Goal: Task Accomplishment & Management: Manage account settings

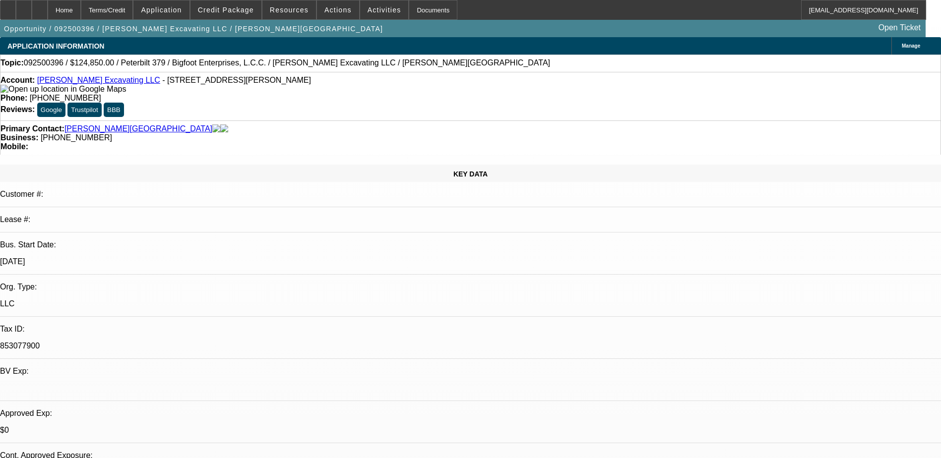
select select "0"
select select "2"
select select "0"
select select "6"
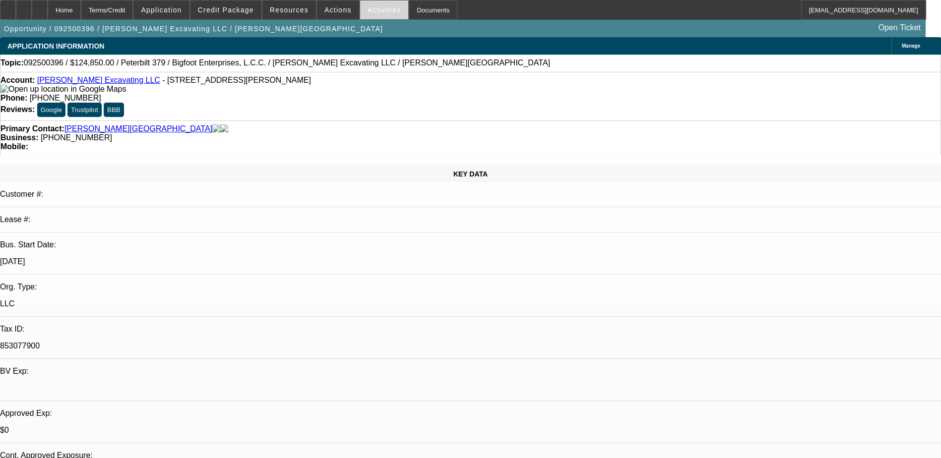
click at [375, 9] on span "Activities" at bounding box center [385, 10] width 34 height 8
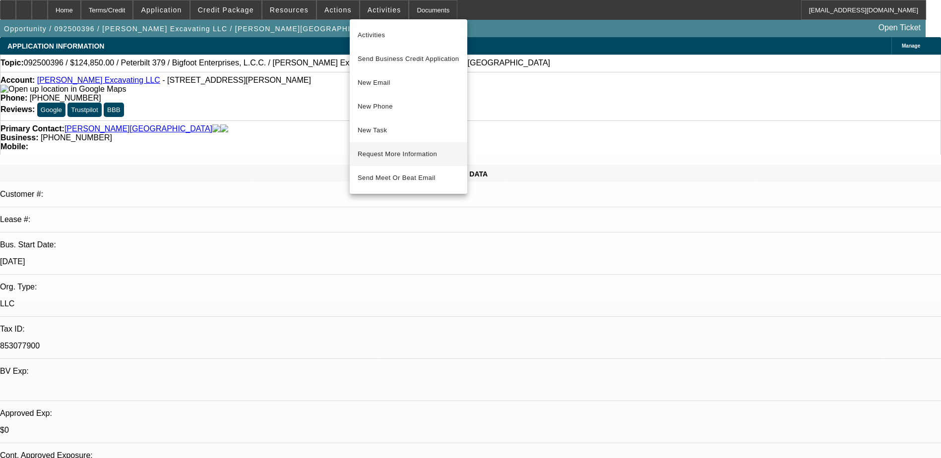
click at [399, 147] on button "Request More Information" at bounding box center [409, 154] width 118 height 24
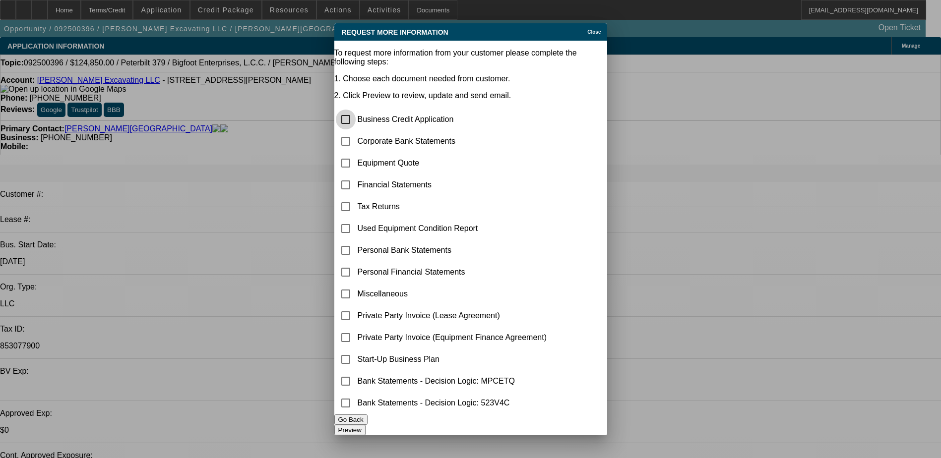
scroll to position [21, 0]
click at [366, 425] on button "Preview" at bounding box center [349, 430] width 31 height 10
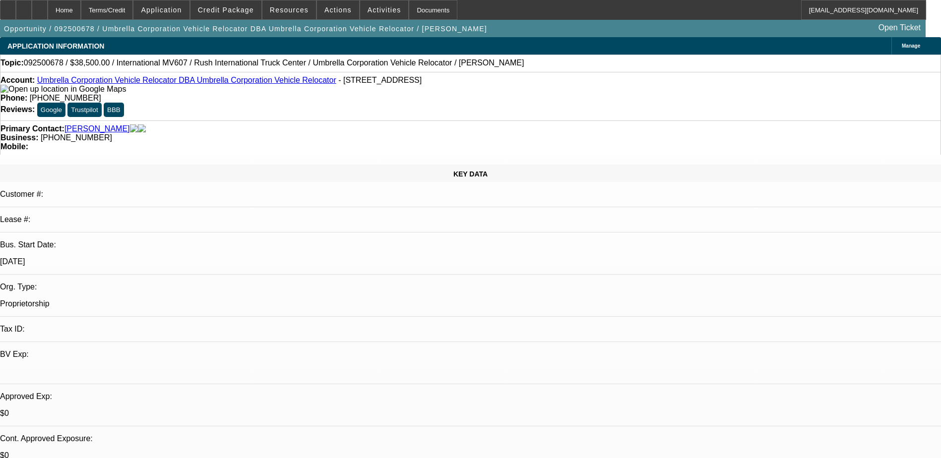
select select "0"
select select "2"
select select "0.1"
select select "4"
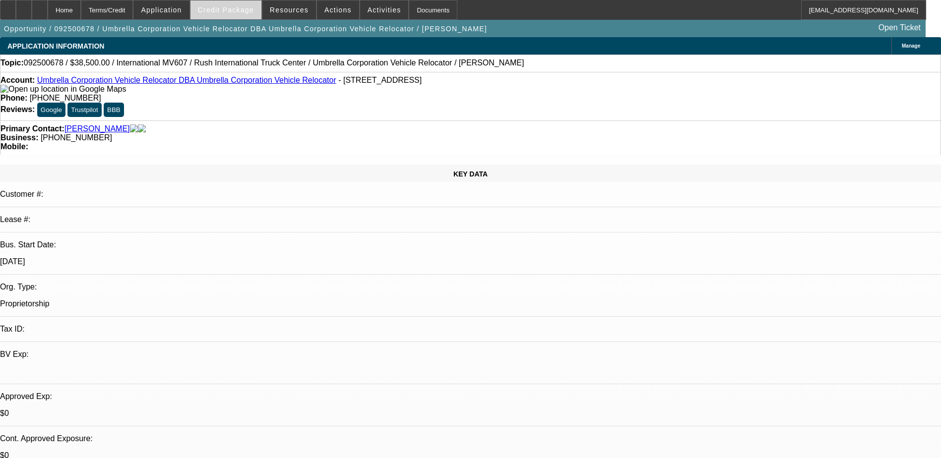
click at [236, 11] on span "Credit Package" at bounding box center [226, 10] width 56 height 8
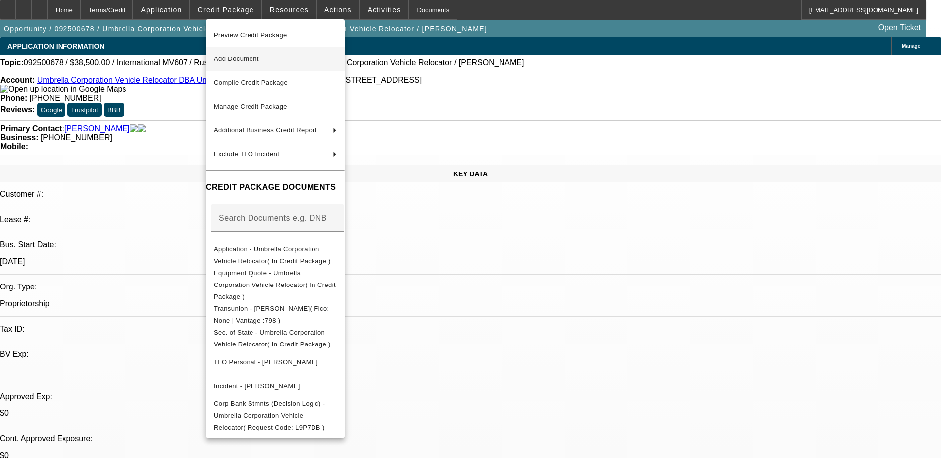
click at [267, 59] on span "Add Document" at bounding box center [275, 59] width 123 height 12
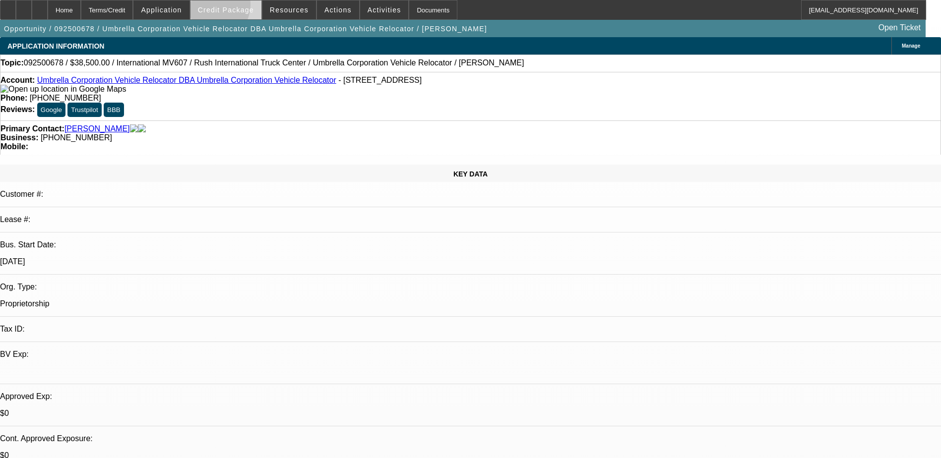
click at [227, 7] on span "Credit Package" at bounding box center [226, 10] width 56 height 8
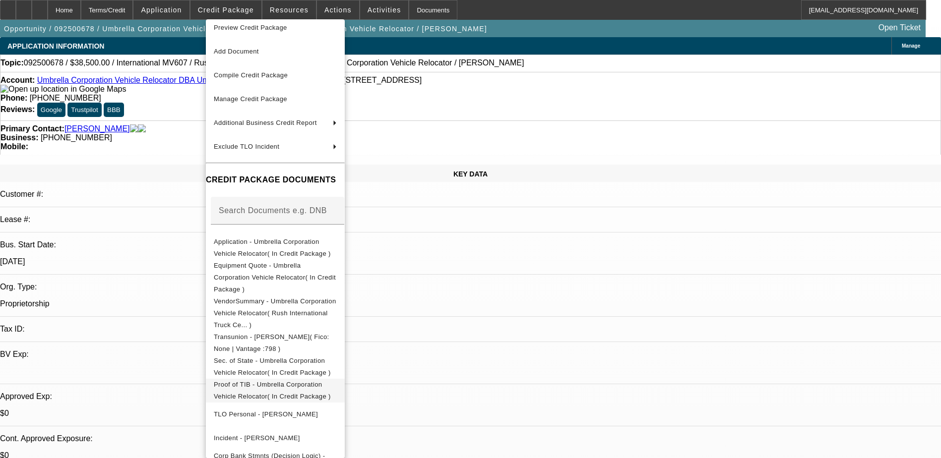
scroll to position [10, 0]
click at [309, 379] on span "Proof of TIB - Umbrella Corporation Vehicle Relocator( In Credit Package )" at bounding box center [272, 388] width 117 height 19
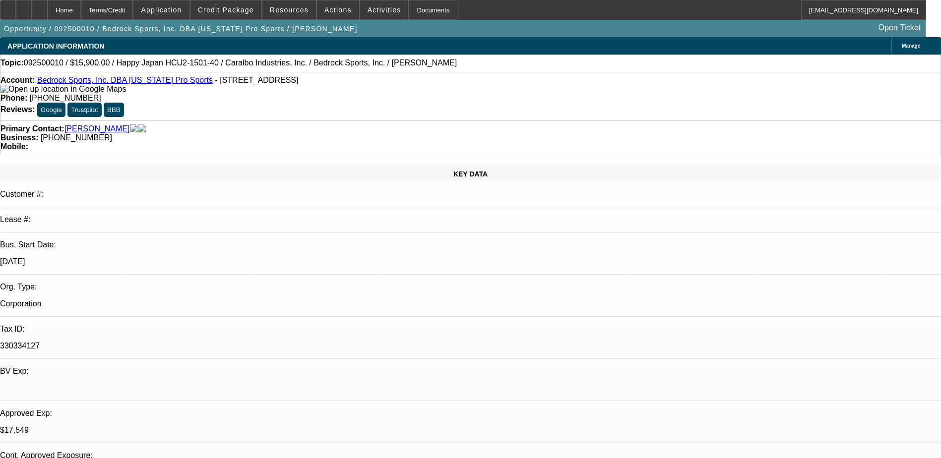
select select "0"
select select "0.1"
select select "4"
select select "0"
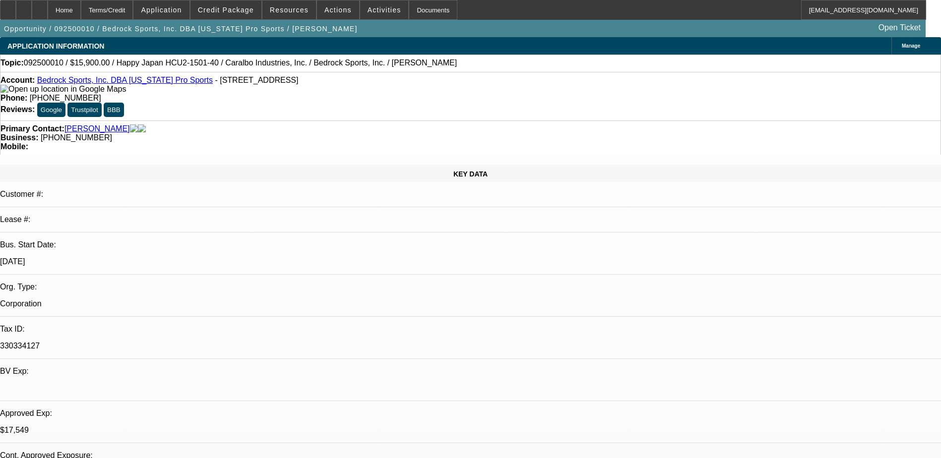
select select "0"
select select "0.1"
select select "4"
select select "0"
select select "2"
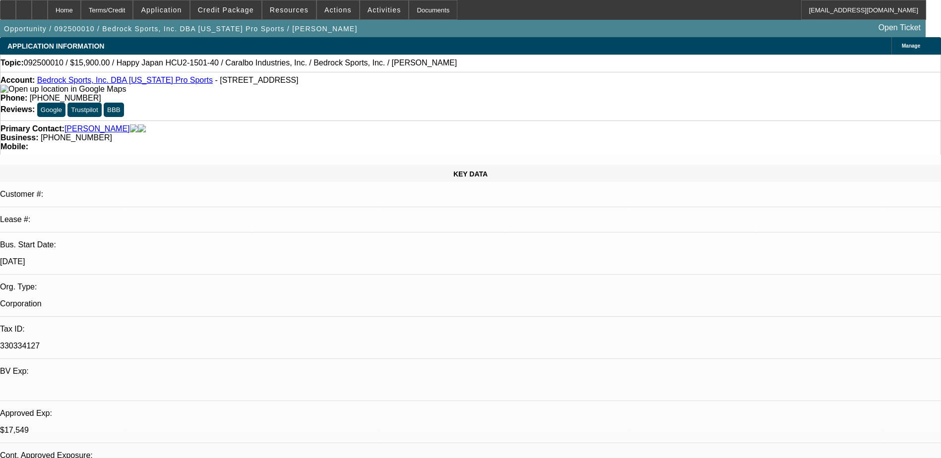
select select "2"
select select "0.1"
select select "4"
select select "0"
select select "2"
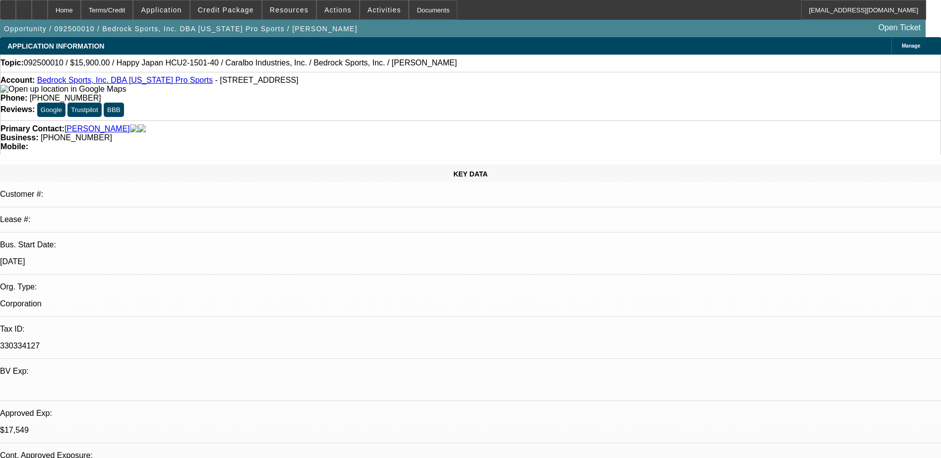
select select "2"
select select "0.1"
select select "4"
